Goal: Information Seeking & Learning: Understand process/instructions

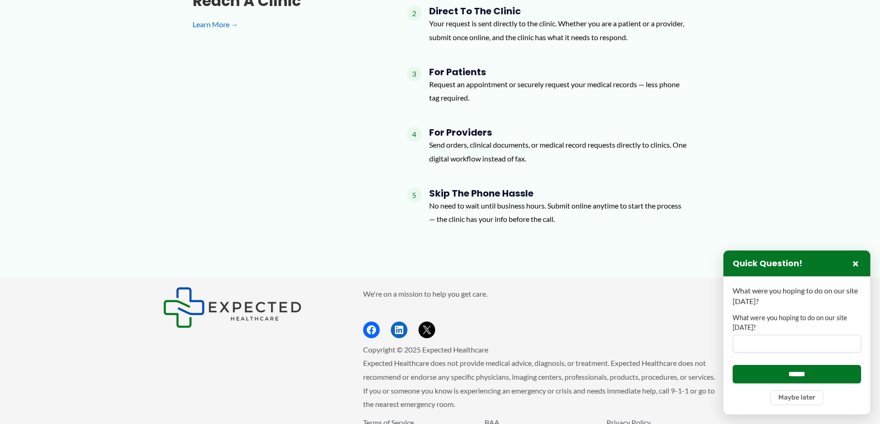
scroll to position [1353, 0]
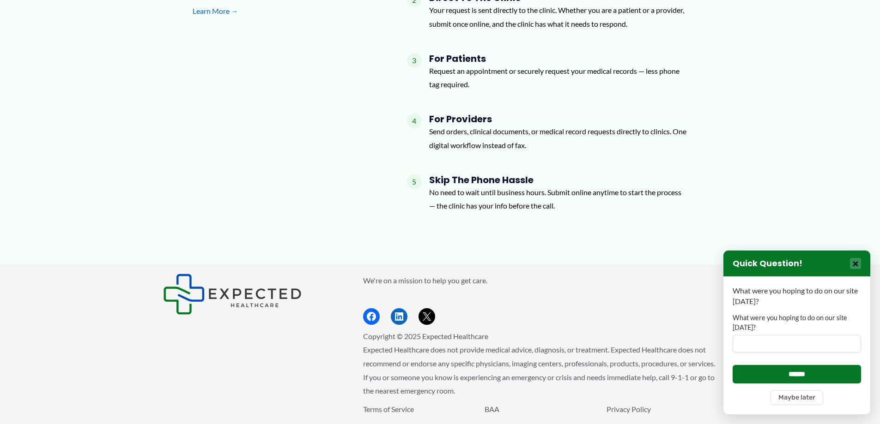
click at [857, 264] on button "×" at bounding box center [855, 263] width 11 height 11
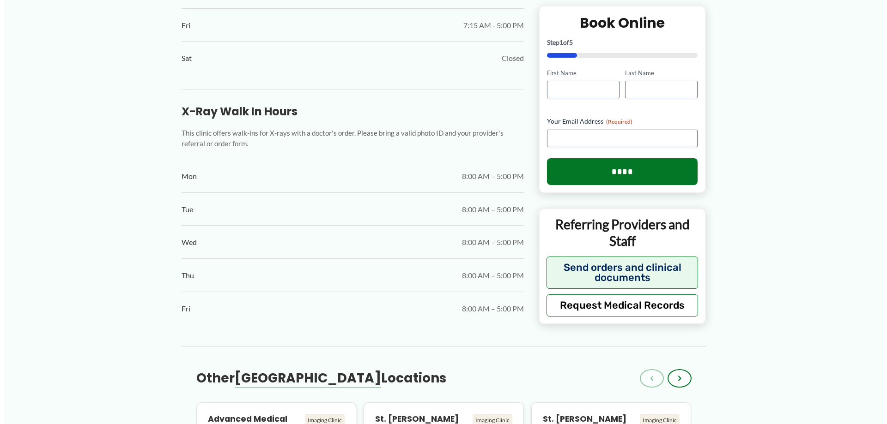
scroll to position [660, 0]
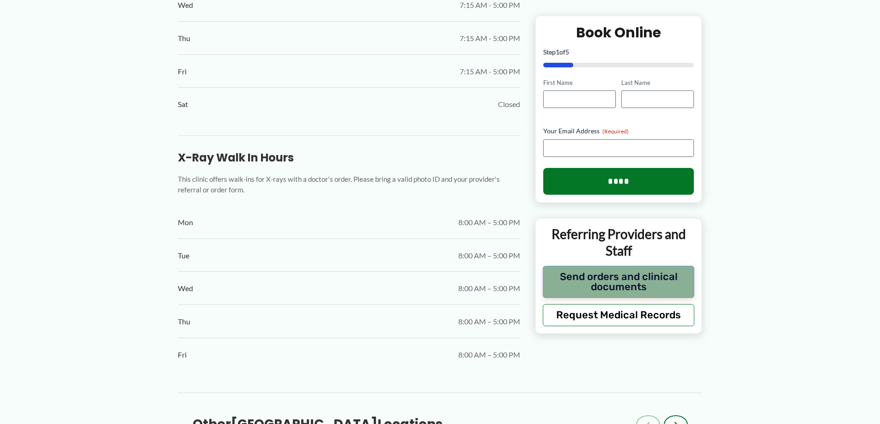
click at [611, 283] on button "Send orders and clinical documents" at bounding box center [619, 282] width 152 height 32
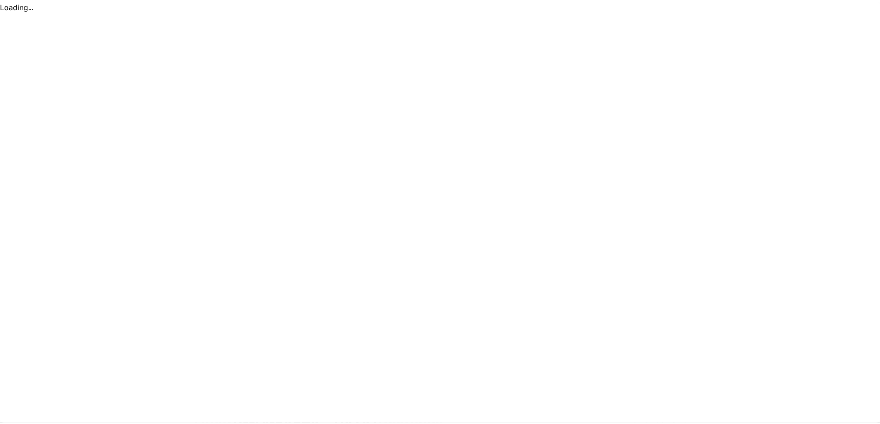
scroll to position [0, 0]
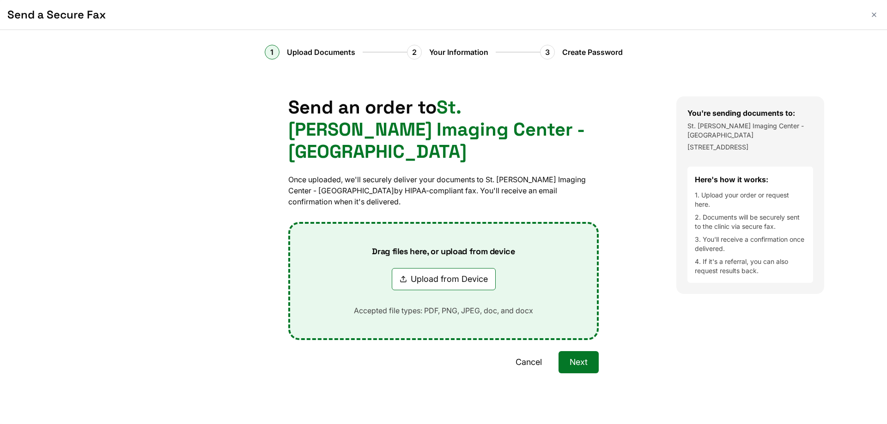
click at [534, 351] on button "Cancel" at bounding box center [528, 362] width 48 height 22
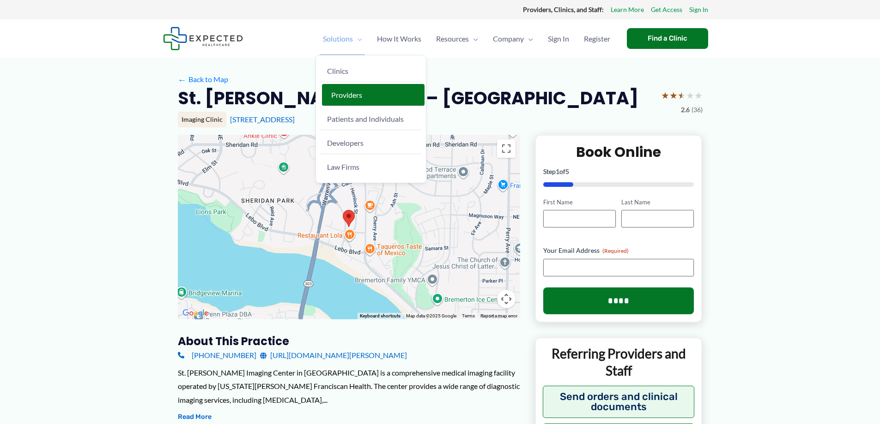
click at [344, 95] on span "Providers" at bounding box center [346, 95] width 31 height 9
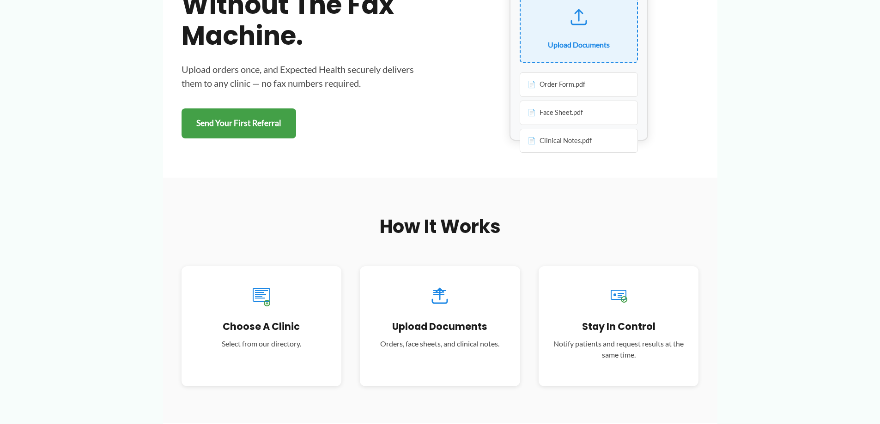
scroll to position [92, 0]
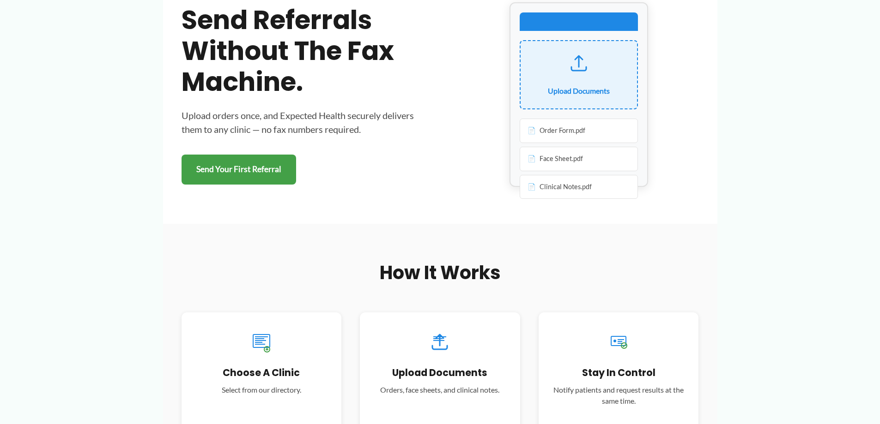
click at [531, 127] on div "Order Form.pdf" at bounding box center [579, 131] width 118 height 24
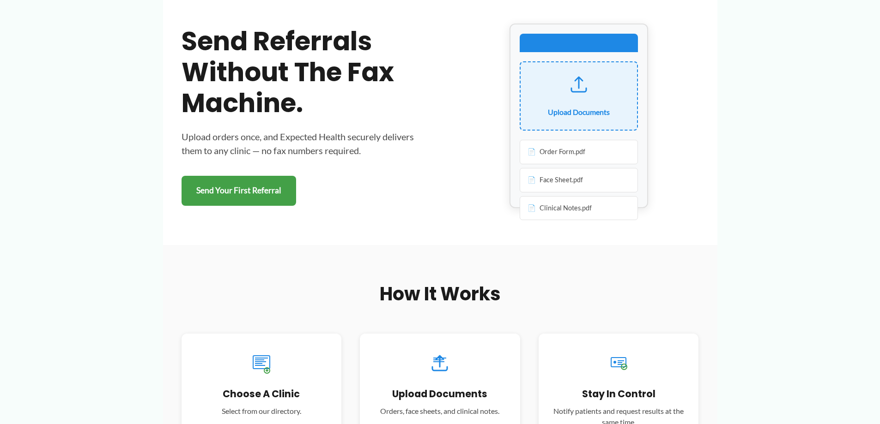
scroll to position [0, 0]
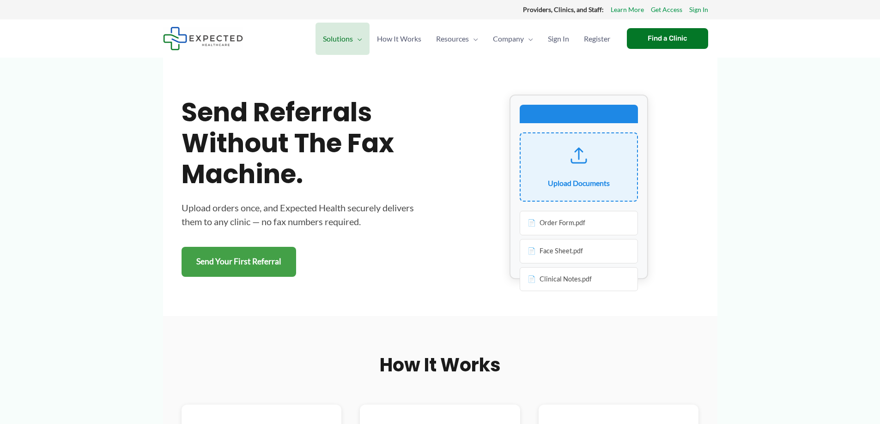
click at [555, 221] on div "Order Form.pdf" at bounding box center [579, 223] width 118 height 24
click at [532, 224] on div "Order Form.pdf" at bounding box center [579, 223] width 118 height 24
click at [532, 227] on div "Order Form.pdf" at bounding box center [579, 223] width 118 height 24
drag, startPoint x: 544, startPoint y: 254, endPoint x: 538, endPoint y: 253, distance: 6.0
click at [543, 254] on div "Face Sheet.pdf" at bounding box center [579, 251] width 118 height 24
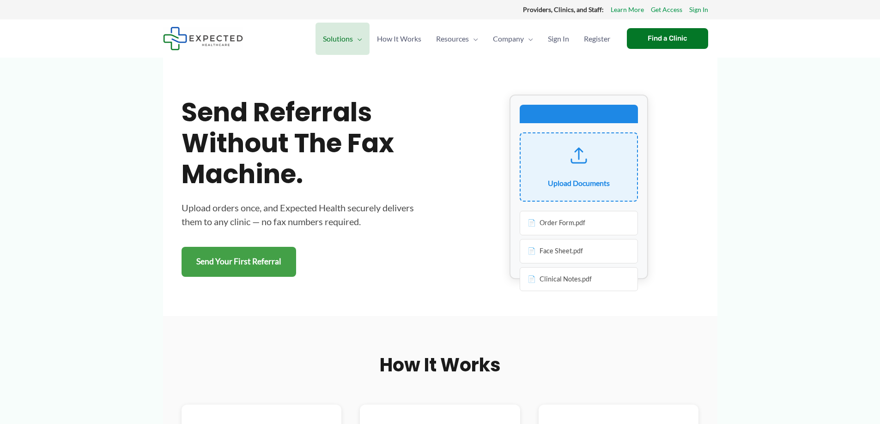
click at [531, 254] on div "Face Sheet.pdf" at bounding box center [579, 251] width 118 height 24
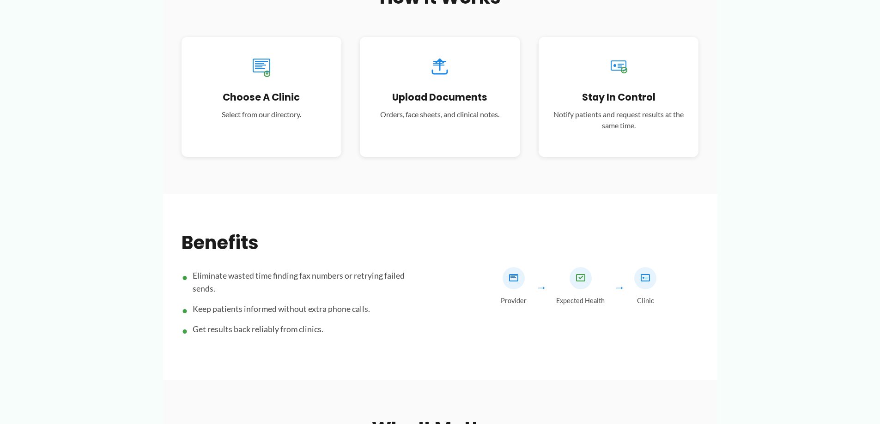
scroll to position [369, 0]
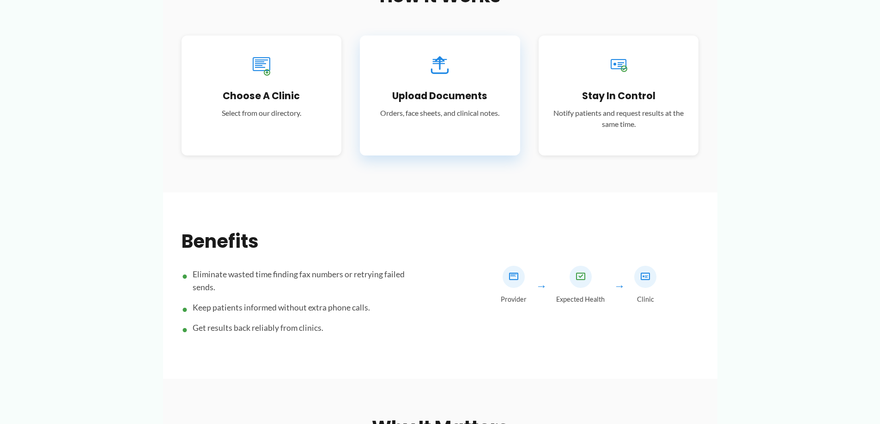
click at [437, 98] on h3 "Upload Documents" at bounding box center [440, 96] width 133 height 12
click at [452, 119] on div "Upload Documents Orders, face sheets, and clinical notes." at bounding box center [440, 96] width 160 height 120
click at [608, 111] on p "Notify patients and request results at the same time." at bounding box center [618, 119] width 133 height 22
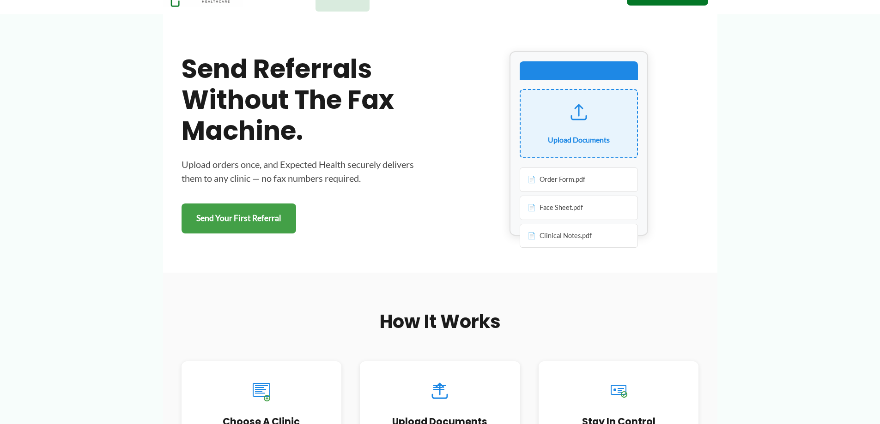
scroll to position [0, 0]
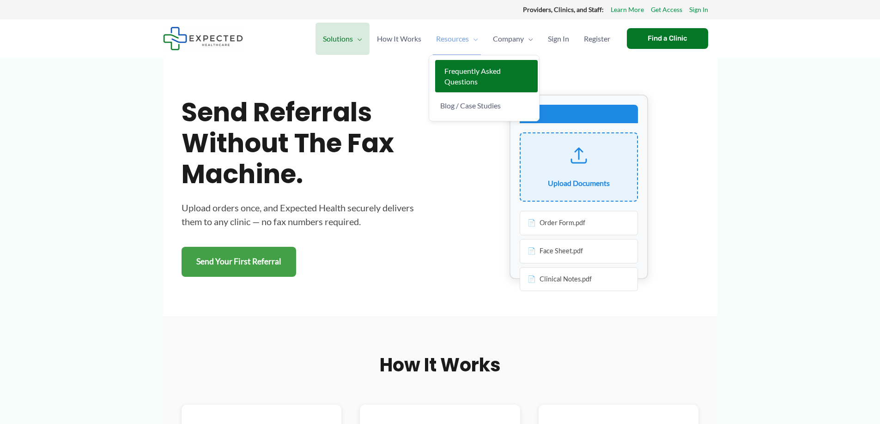
click at [462, 81] on span "Frequently Asked Questions" at bounding box center [472, 75] width 56 height 19
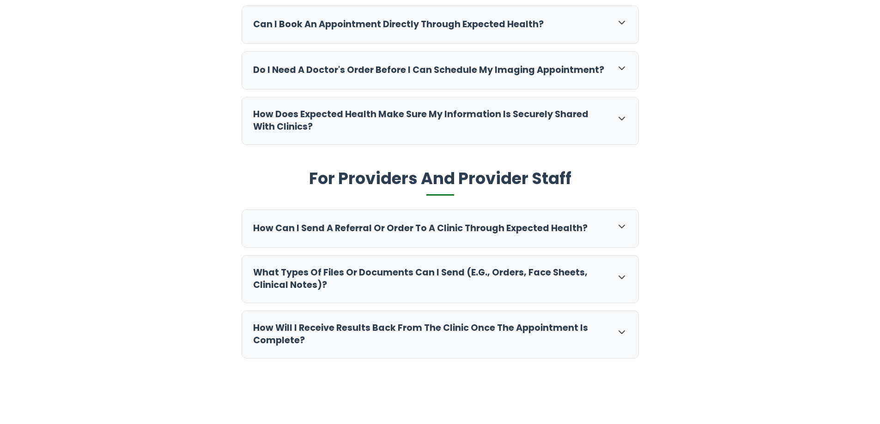
scroll to position [369, 0]
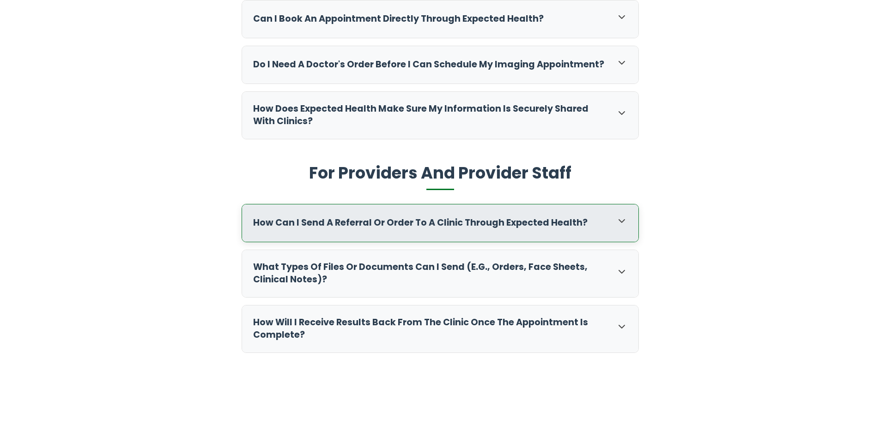
click at [620, 213] on div "How can I send a referral or order to a clinic through Expected Health?" at bounding box center [440, 223] width 396 height 37
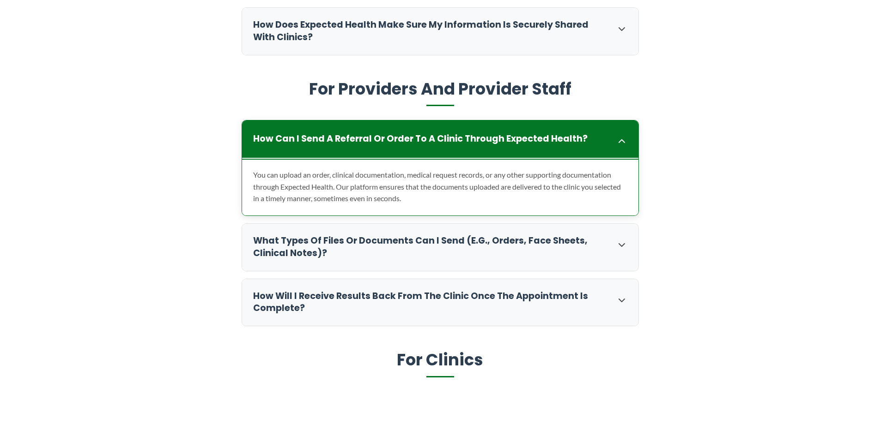
scroll to position [462, 0]
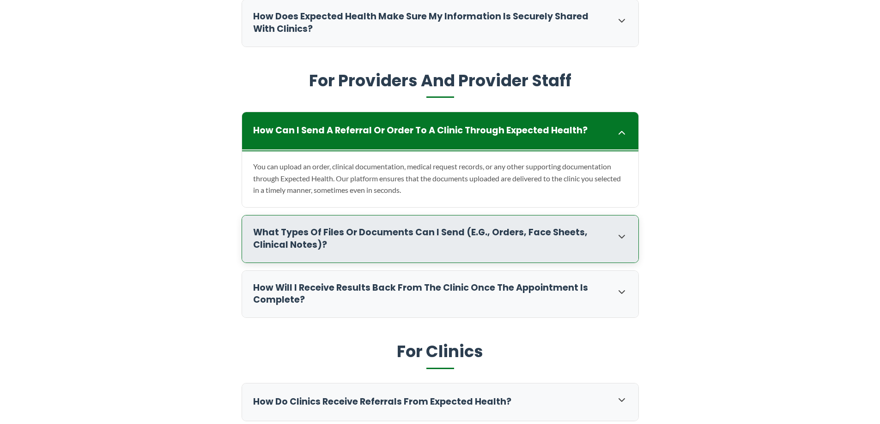
click at [619, 237] on icon at bounding box center [621, 236] width 11 height 11
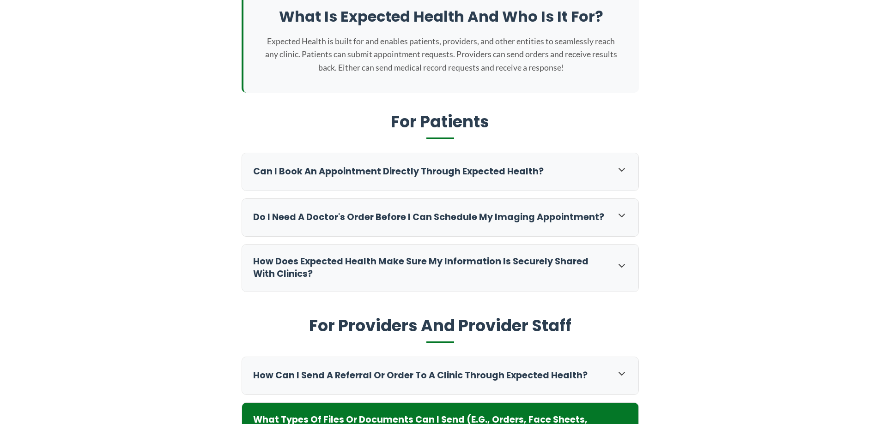
scroll to position [0, 0]
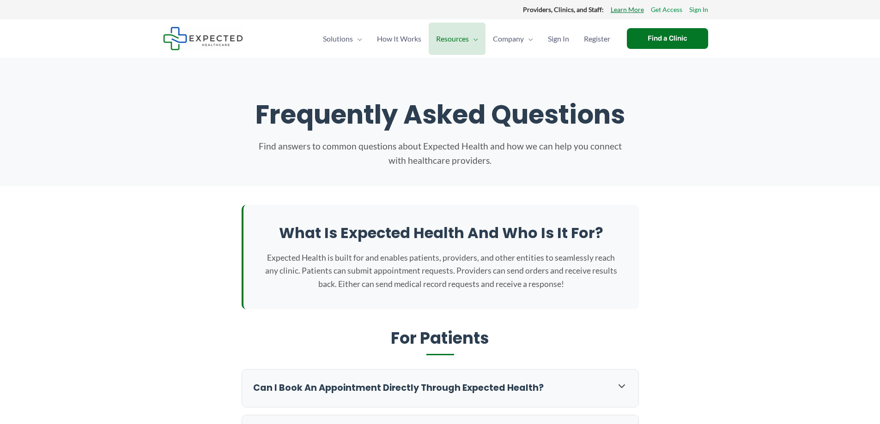
click at [624, 11] on link "Learn More" at bounding box center [626, 10] width 33 height 12
click at [625, 11] on link "Learn More" at bounding box center [626, 10] width 33 height 12
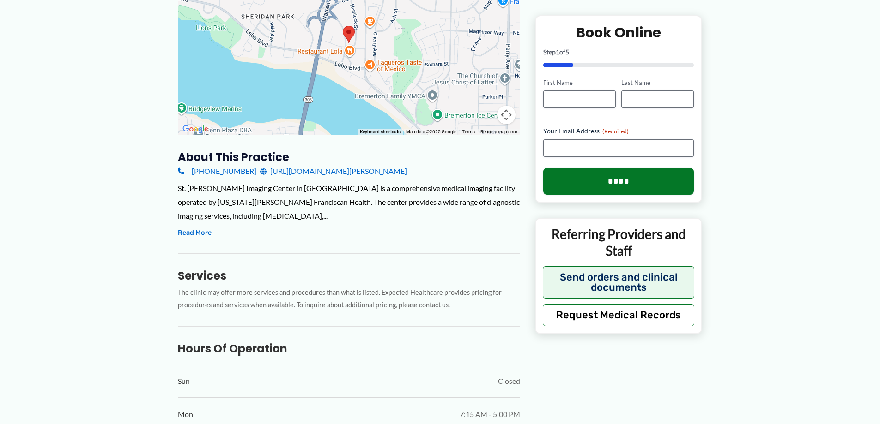
scroll to position [185, 0]
